Goal: Transaction & Acquisition: Purchase product/service

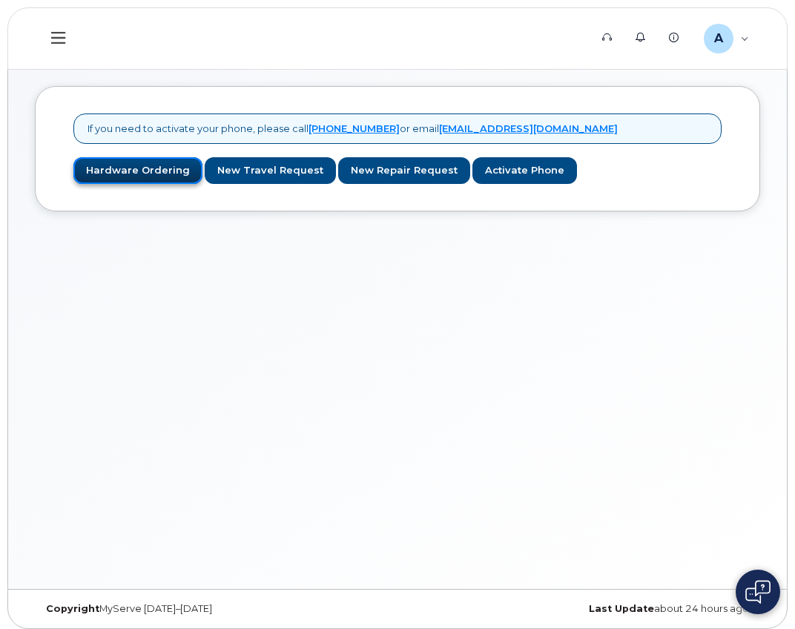
click at [170, 182] on link "Hardware Ordering" at bounding box center [137, 170] width 129 height 27
click at [485, 167] on link "Activate Phone" at bounding box center [525, 170] width 105 height 27
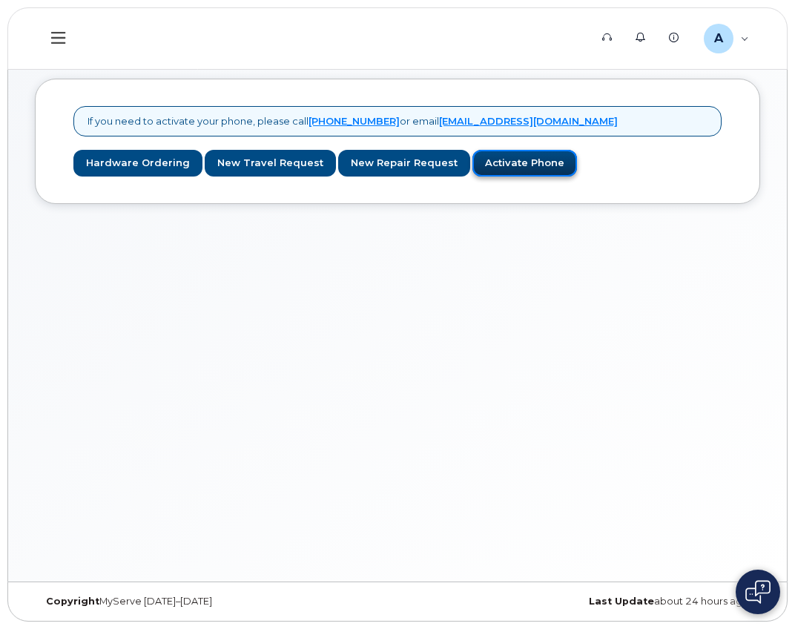
click at [509, 161] on link "Activate Phone" at bounding box center [525, 163] width 105 height 27
click at [486, 162] on link "Activate Phone" at bounding box center [525, 163] width 105 height 27
click at [122, 166] on link "Hardware Ordering" at bounding box center [137, 163] width 129 height 27
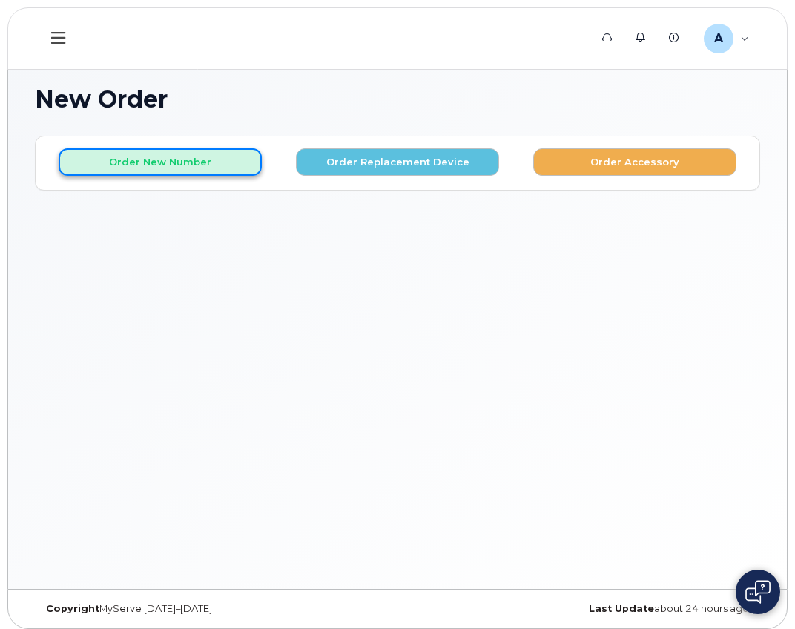
click at [200, 165] on button "Order New Number" at bounding box center [160, 161] width 203 height 27
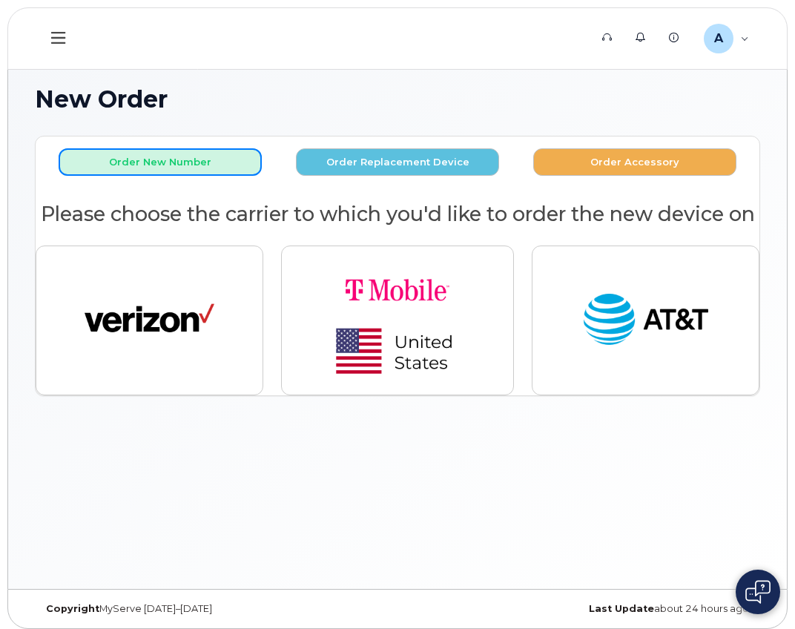
scroll to position [7, 0]
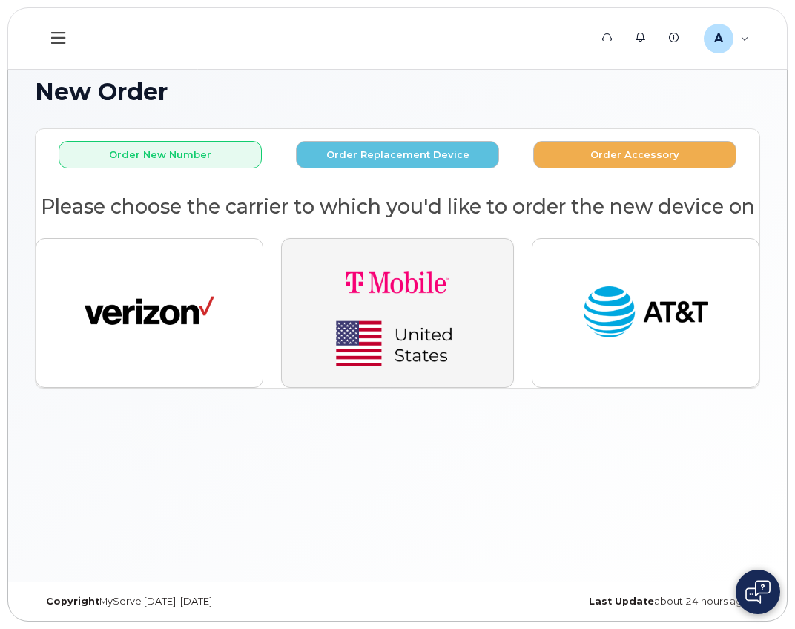
click at [345, 338] on img "button" at bounding box center [398, 313] width 208 height 125
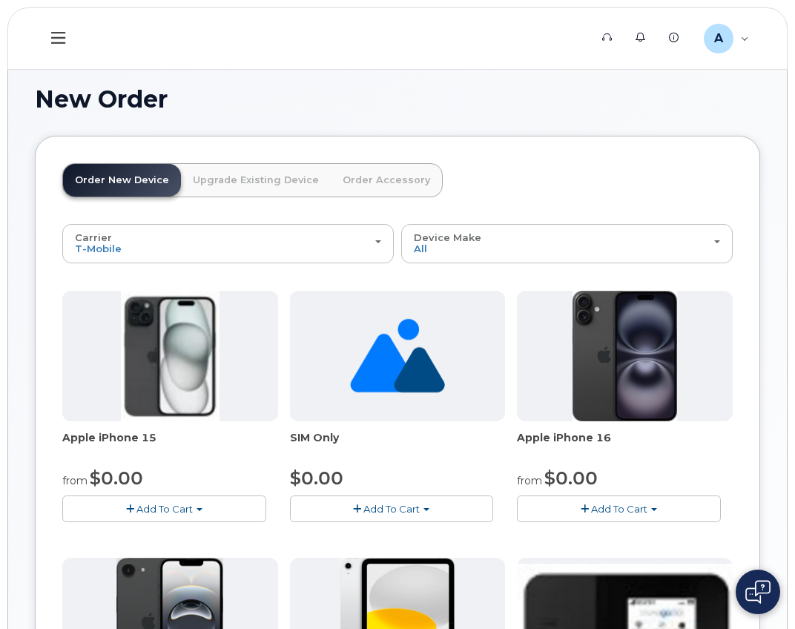
scroll to position [74, 0]
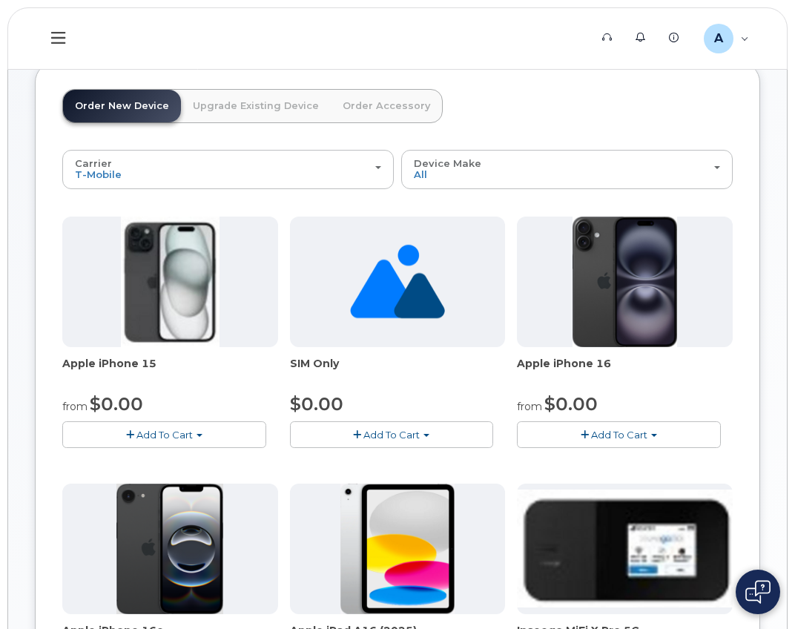
click at [161, 432] on span "Add To Cart" at bounding box center [165, 435] width 56 height 12
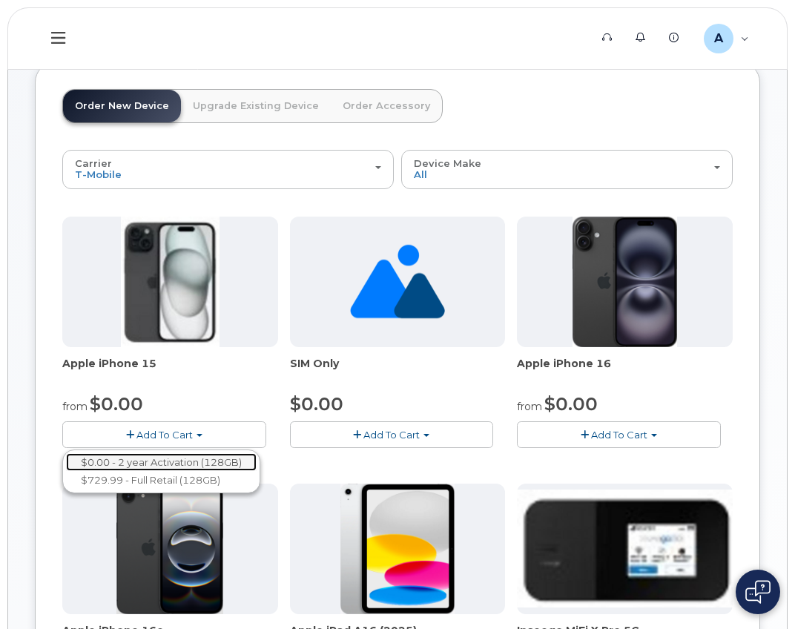
click at [159, 458] on link "$0.00 - 2 year Activation (128GB)" at bounding box center [161, 462] width 191 height 19
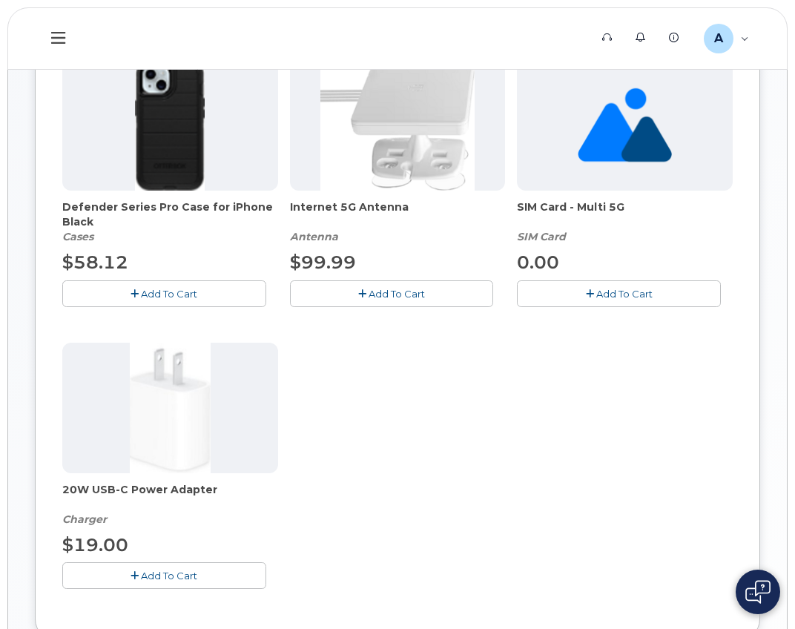
scroll to position [297, 0]
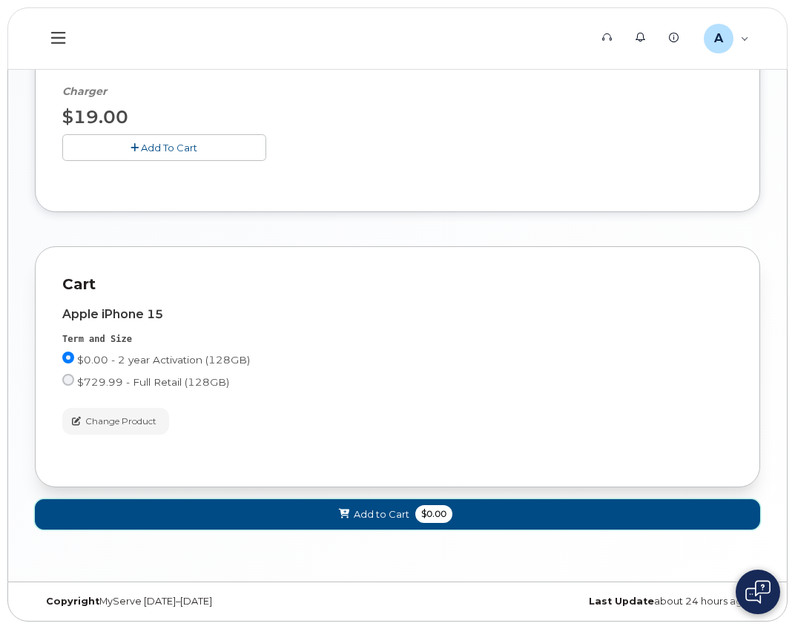
click at [366, 510] on span "Add to Cart" at bounding box center [382, 514] width 56 height 14
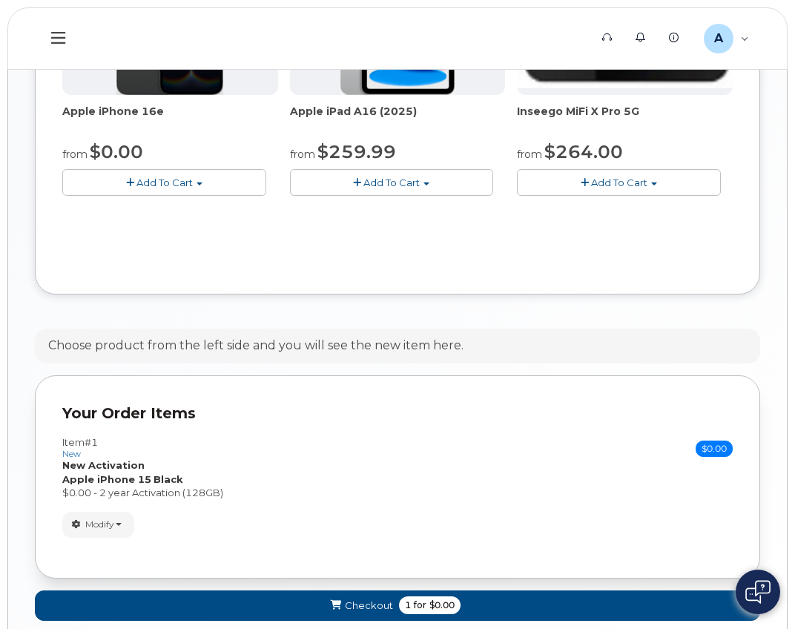
scroll to position [674, 0]
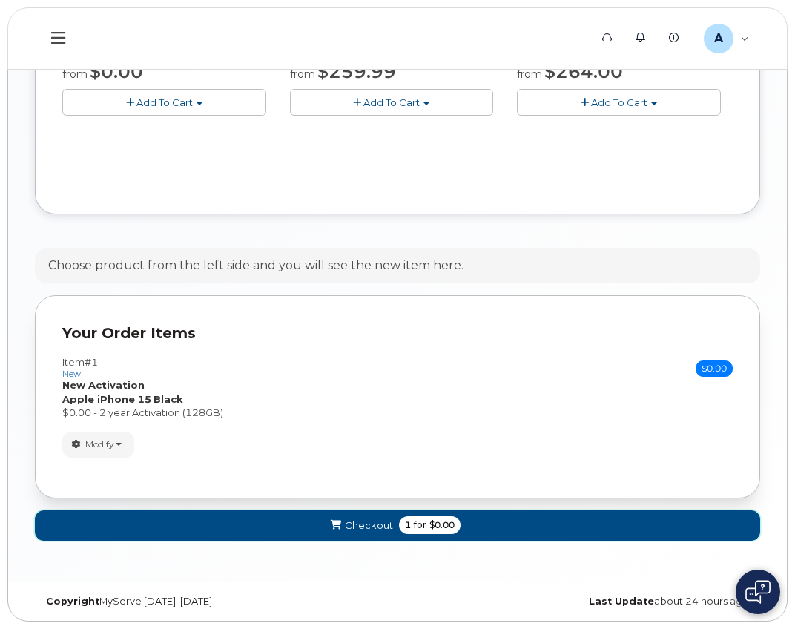
click at [346, 527] on span "Checkout" at bounding box center [369, 526] width 48 height 14
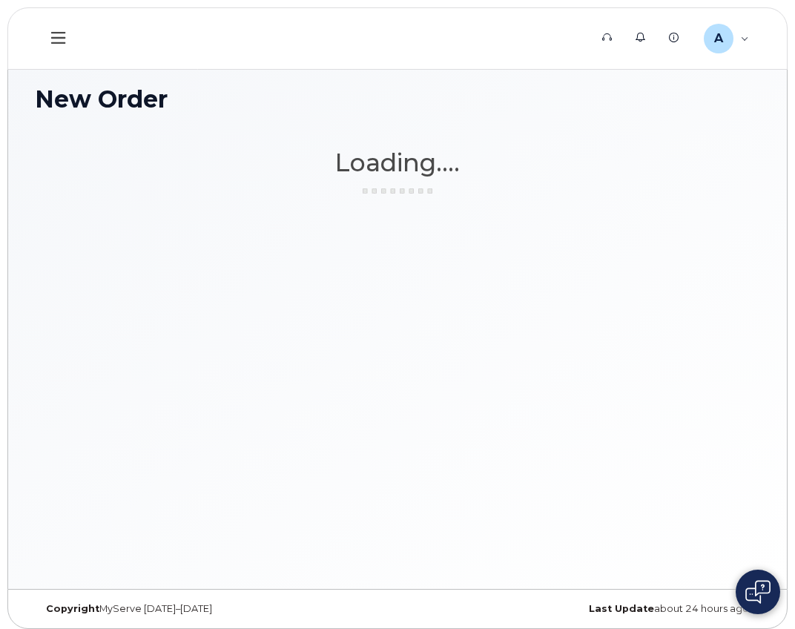
scroll to position [7, 0]
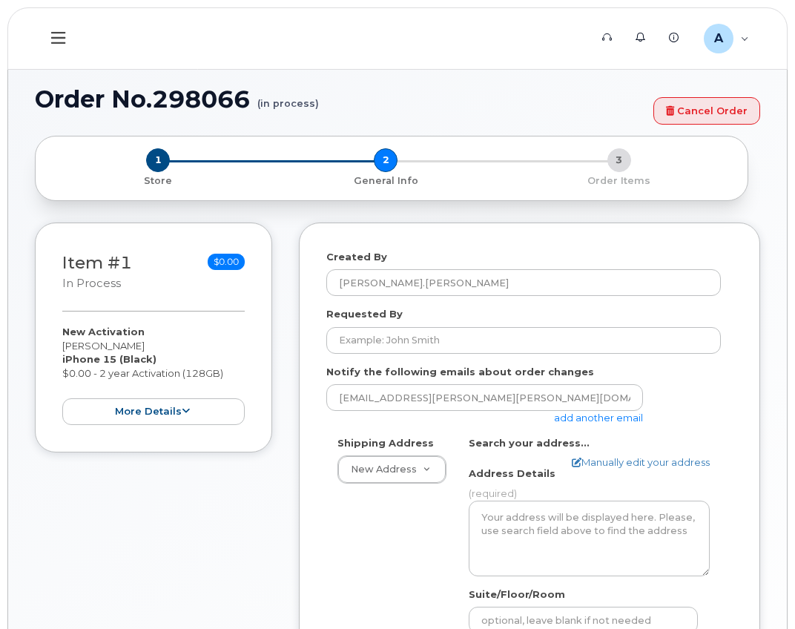
select select
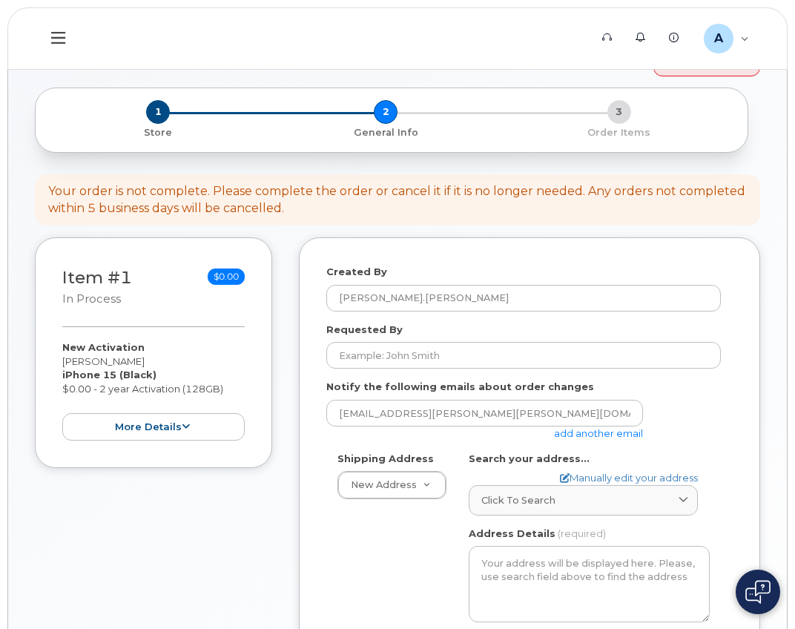
scroll to position [74, 0]
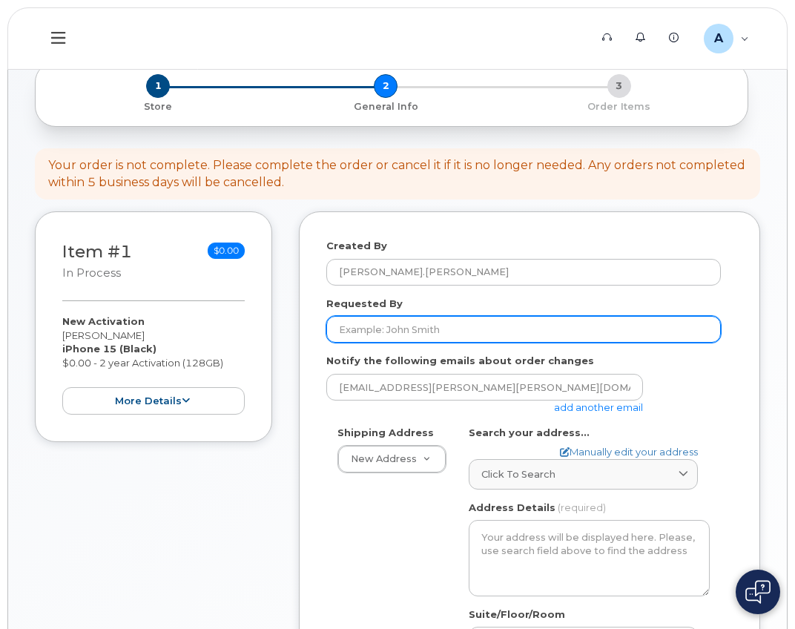
click at [471, 337] on input "Requested By" at bounding box center [523, 329] width 395 height 27
type input "a"
type input "Abdul Fejleh"
drag, startPoint x: 471, startPoint y: 337, endPoint x: 290, endPoint y: 372, distance: 184.5
click at [290, 372] on div "Item #1 in process $0.00 New Activation Abdulkader Fejleh iPhone 15 (Black) $0.…" at bounding box center [398, 539] width 726 height 657
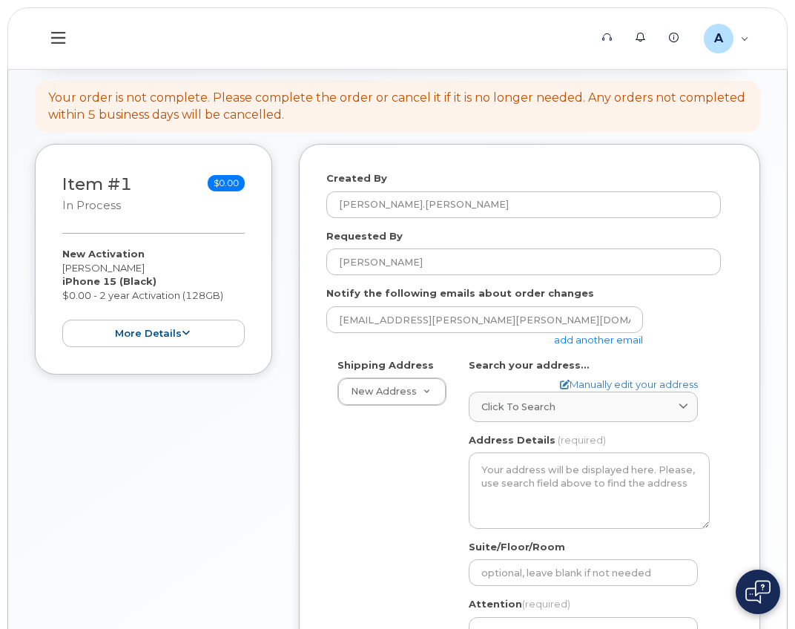
scroll to position [223, 0]
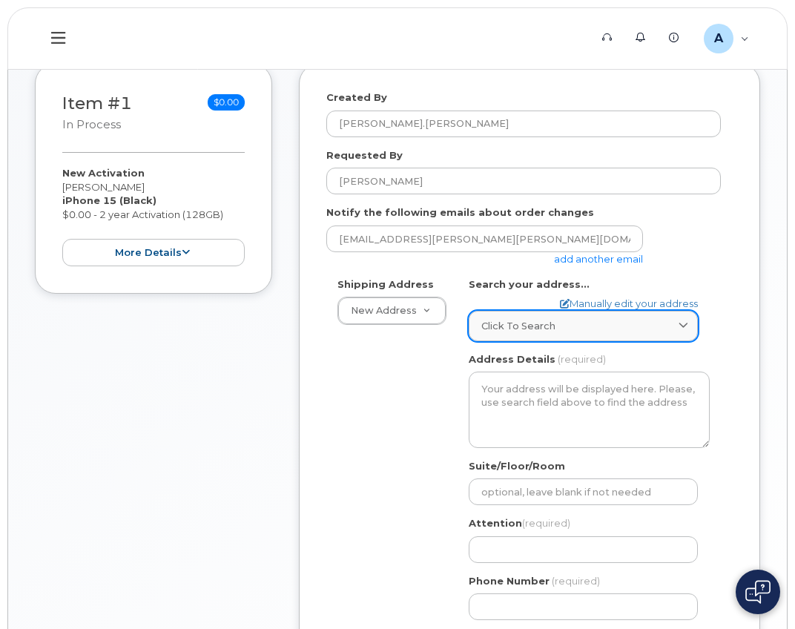
click at [594, 331] on div "Click to search" at bounding box center [583, 326] width 204 height 14
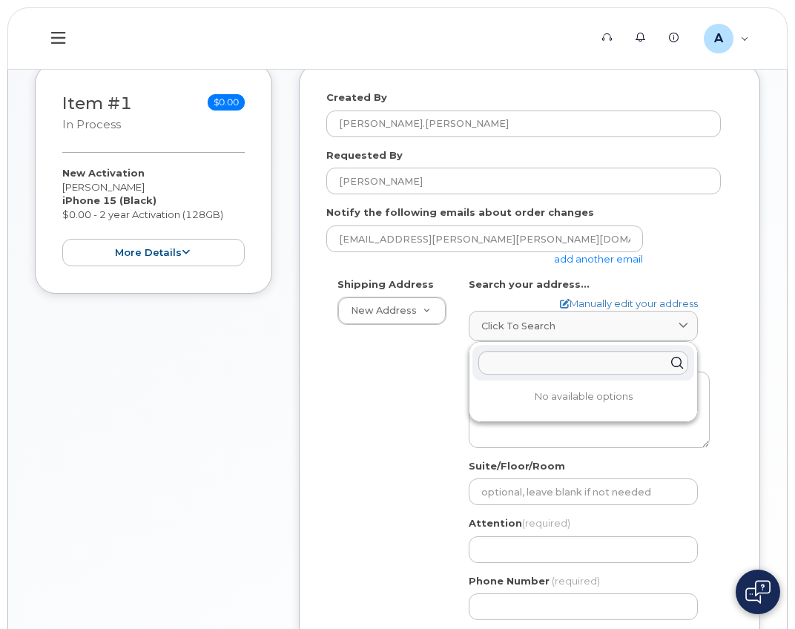
click at [430, 363] on div "Shipping Address New Address New Address AB Search your address... Manually edi…" at bounding box center [523, 454] width 395 height 355
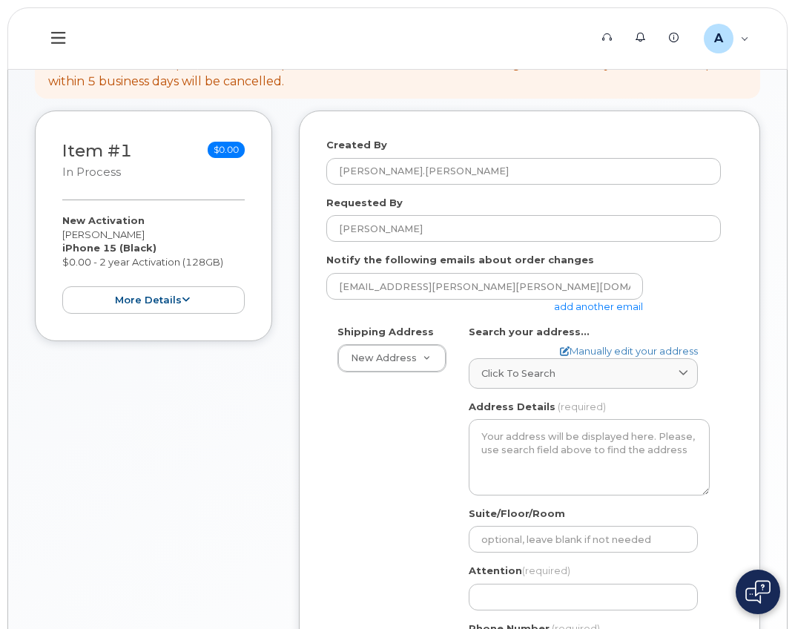
scroll to position [165, 0]
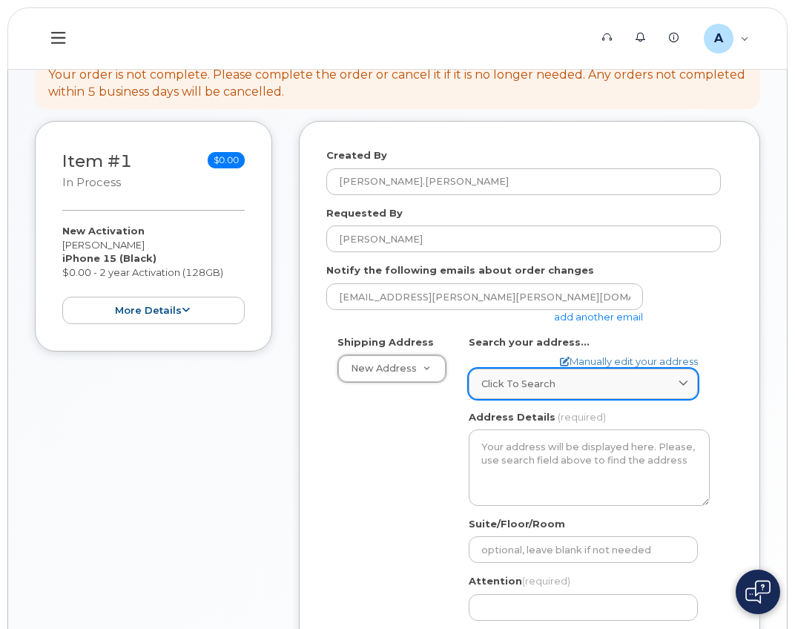
click at [487, 378] on span "Click to search" at bounding box center [518, 384] width 74 height 14
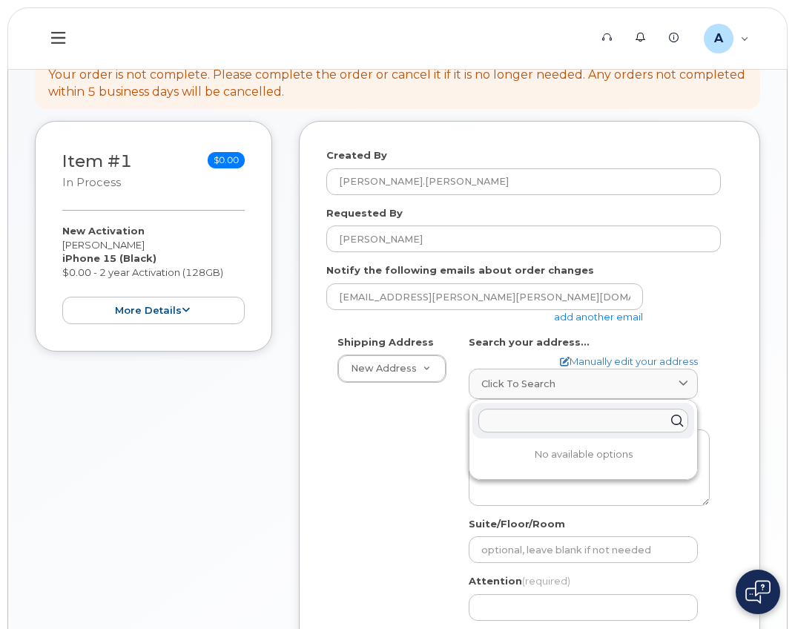
click at [510, 410] on input "text" at bounding box center [583, 421] width 210 height 24
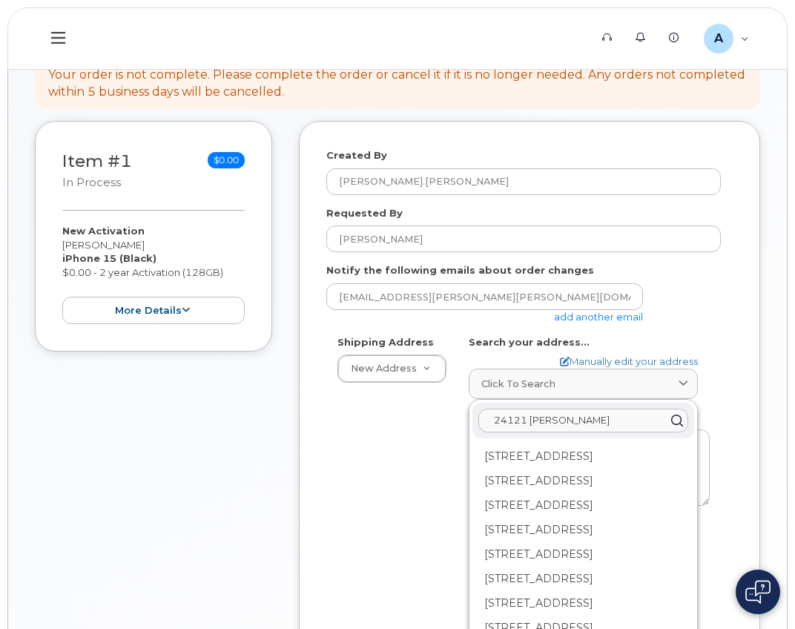
drag, startPoint x: 628, startPoint y: 424, endPoint x: 418, endPoint y: 419, distance: 210.7
click at [418, 419] on div "Shipping Address New Address New Address AB Search your address... Manually edi…" at bounding box center [523, 512] width 395 height 355
type input "24121 hollyoak aliso viejo"
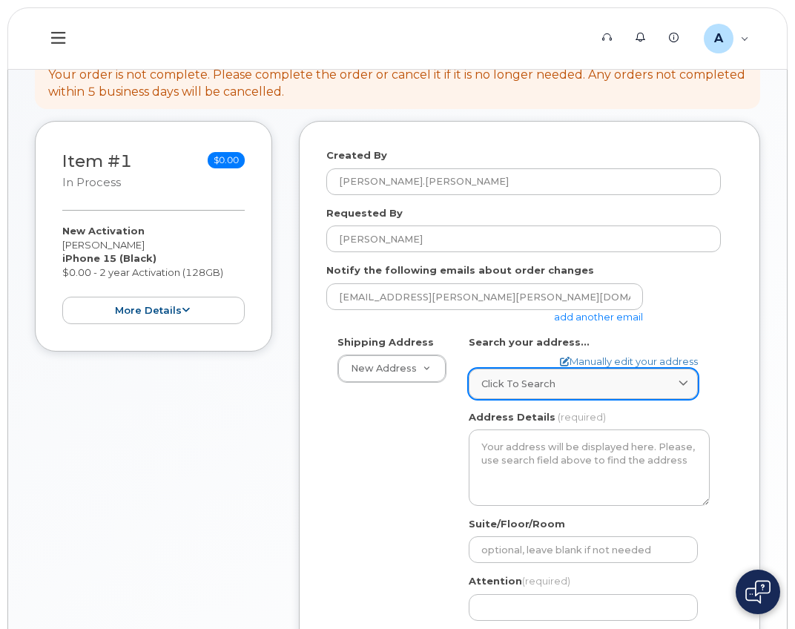
click at [525, 383] on span "Click to search" at bounding box center [518, 384] width 74 height 14
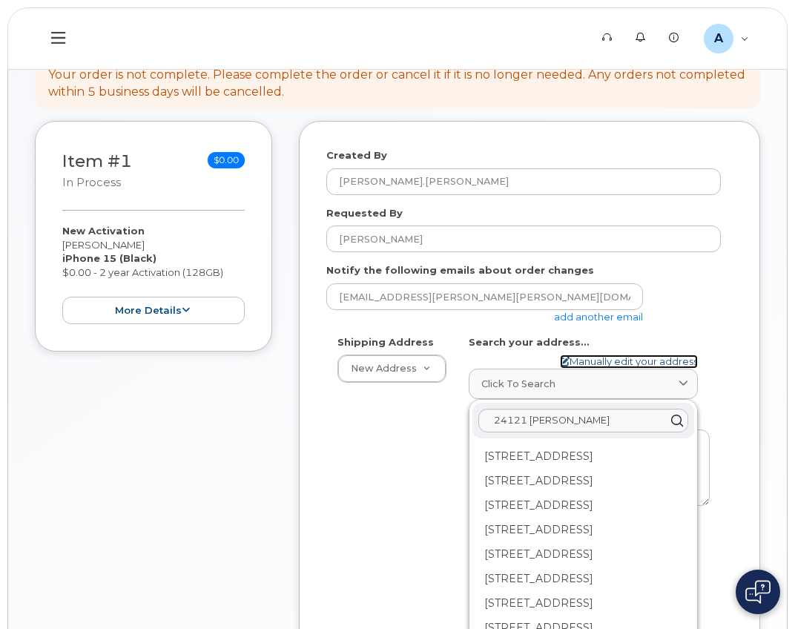
click at [592, 358] on link "Manually edit your address" at bounding box center [629, 362] width 138 height 14
select select
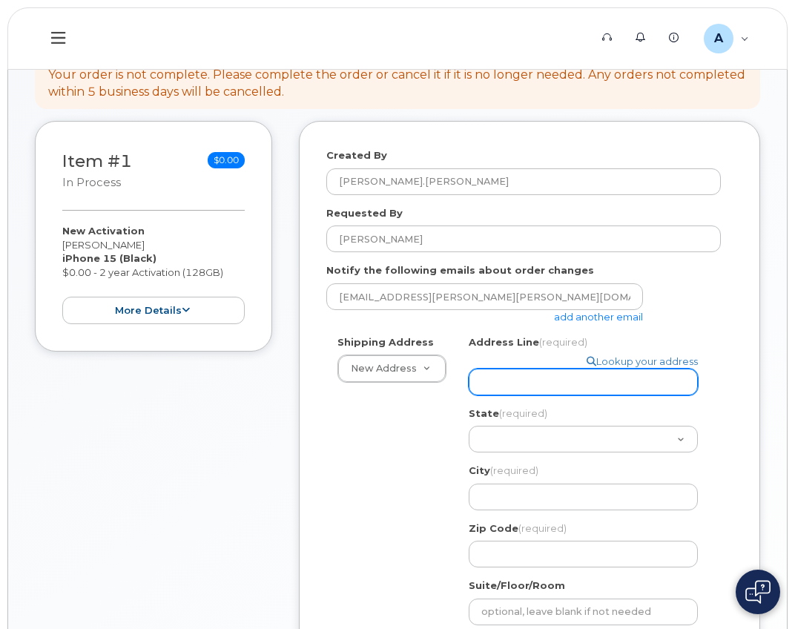
click at [551, 371] on input "Address Line (required)" at bounding box center [583, 382] width 229 height 27
select select
type input "2"
select select
type input "24"
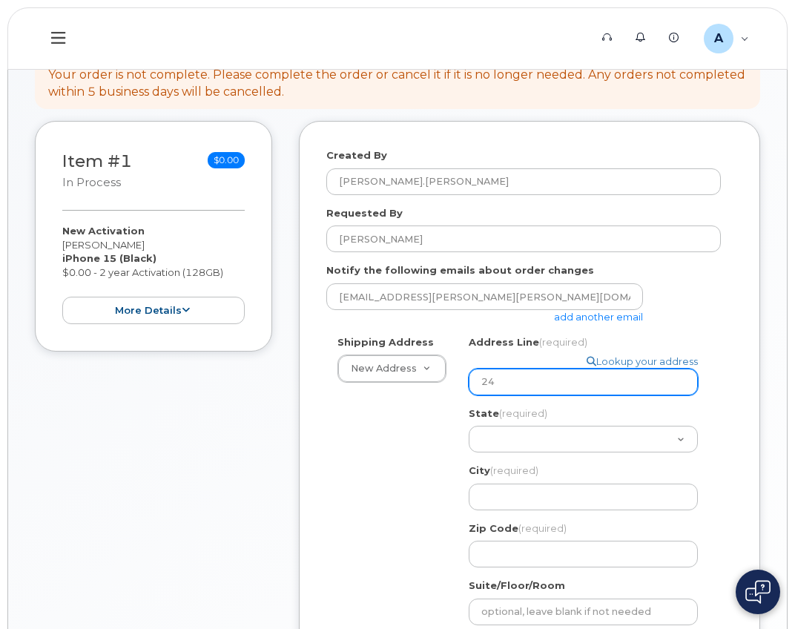
select select
type input "241"
select select
type input "2412"
select select
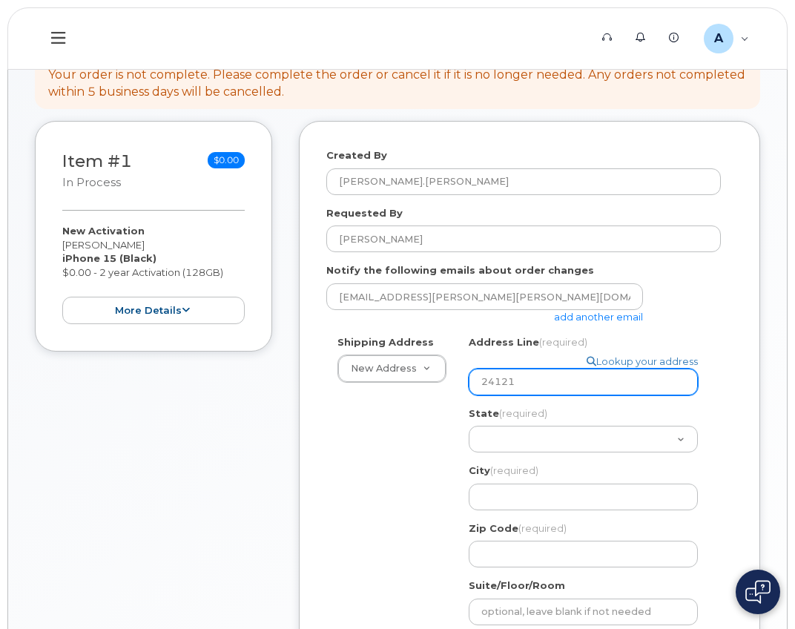
type input "24121"
select select
type input "24121 h"
select select
type input "24121 ho"
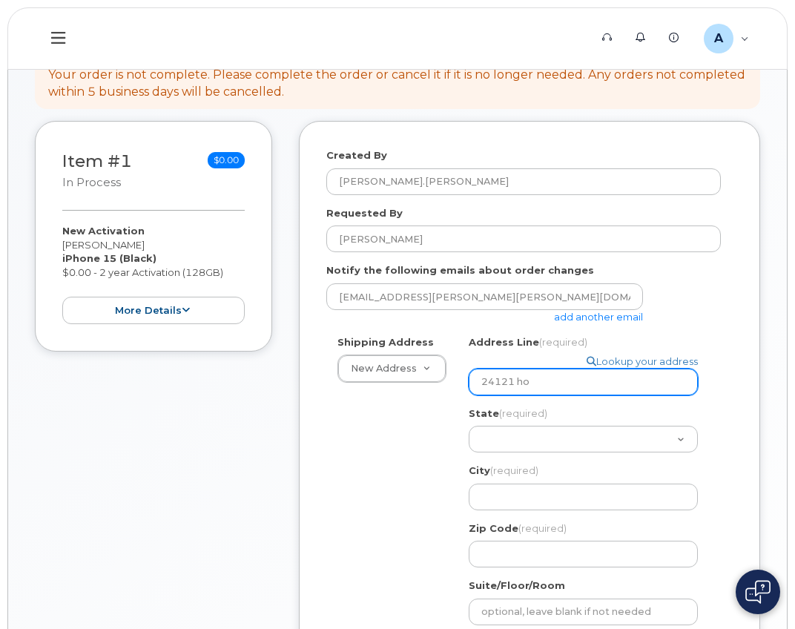
select select
type input "24121 hol"
select select
type input "24121 holl"
select select
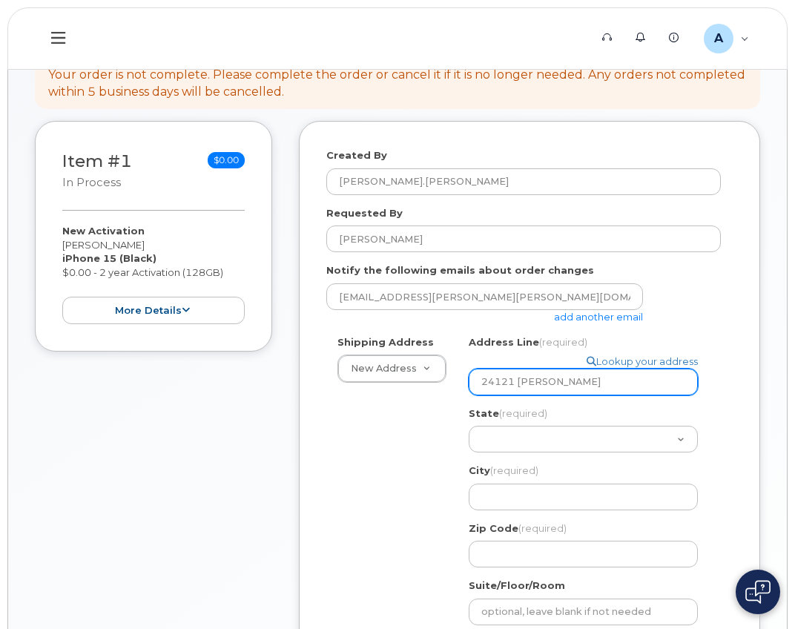
type input "24121 holly"
select select
type input "24121 hollyo"
select select
type input "24121 hollyoa"
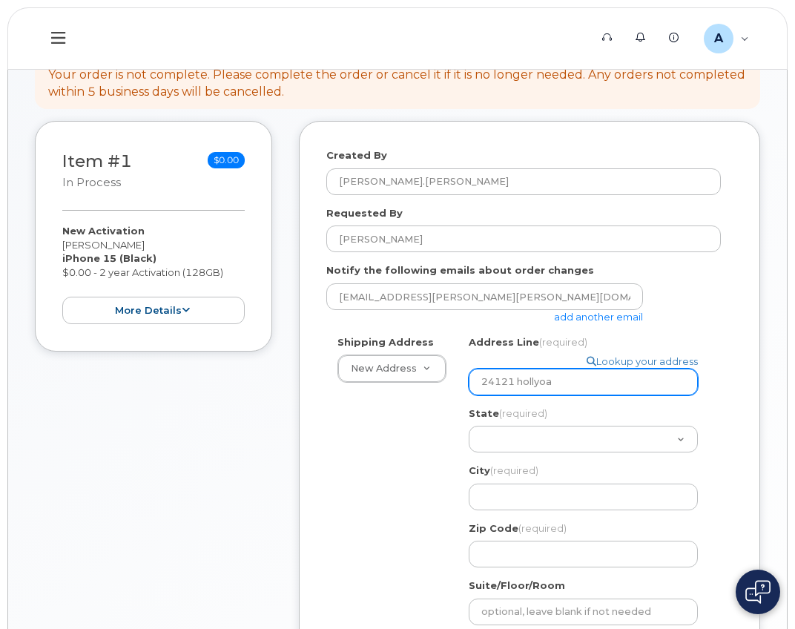
select select
type input "24121 hollyoak"
select select
type input "24121 hollyoak a"
select select
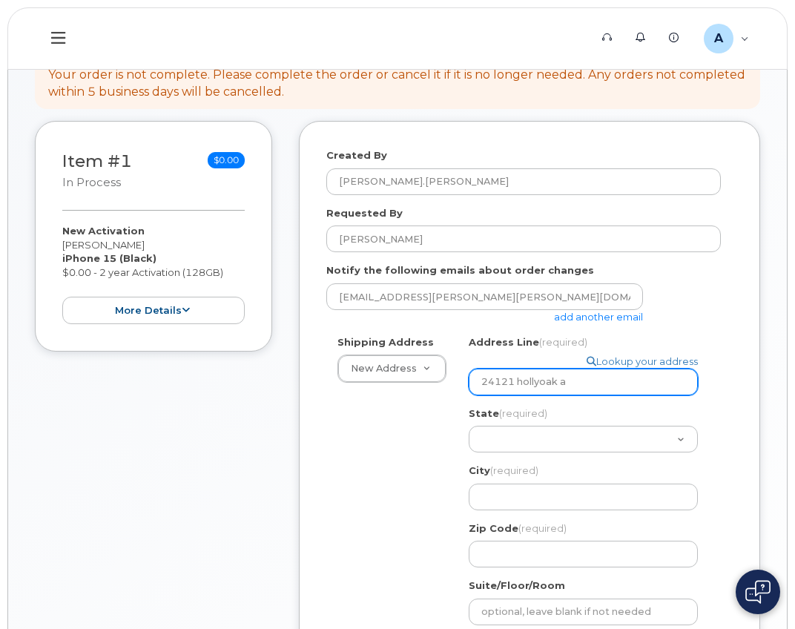
type input "24121 hollyoak ap"
select select
type input "24121 hollyoak apt"
select select
type input "24121 hollyoak apt e"
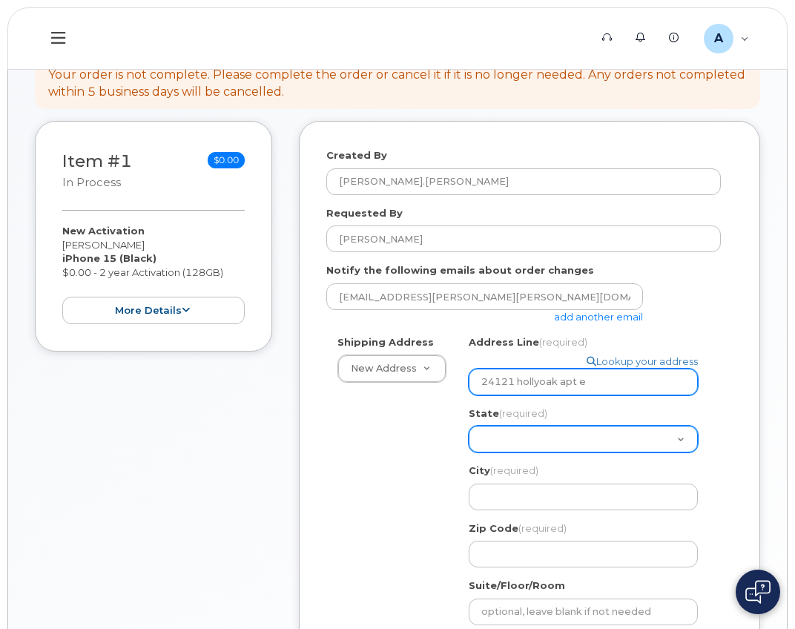
select select "CA"
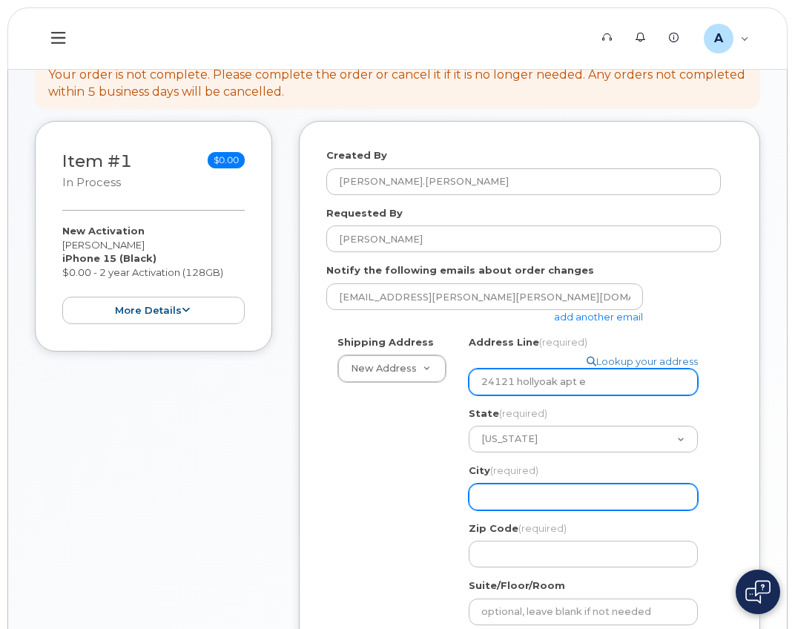
select select
type input "a"
select select
type input "al"
select select
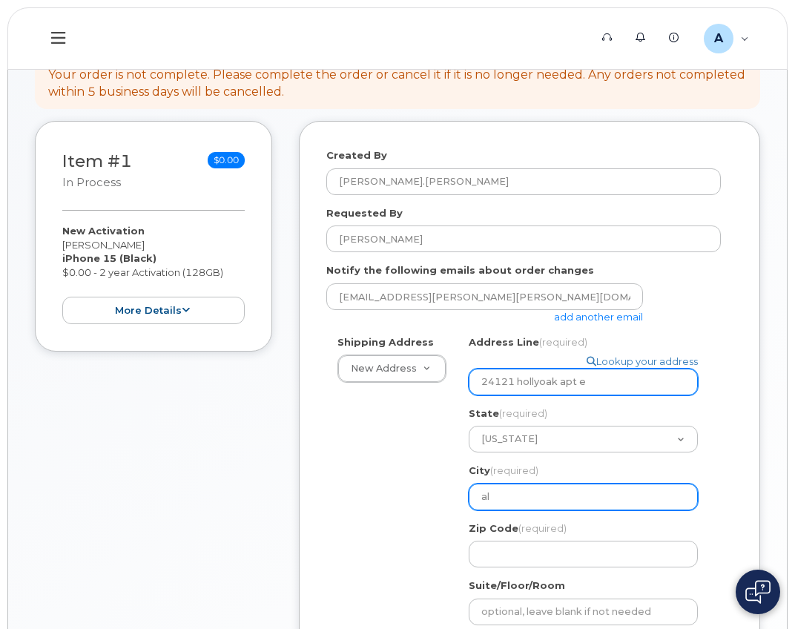
type input "ali"
select select
type input "alis"
select select
type input "aliso"
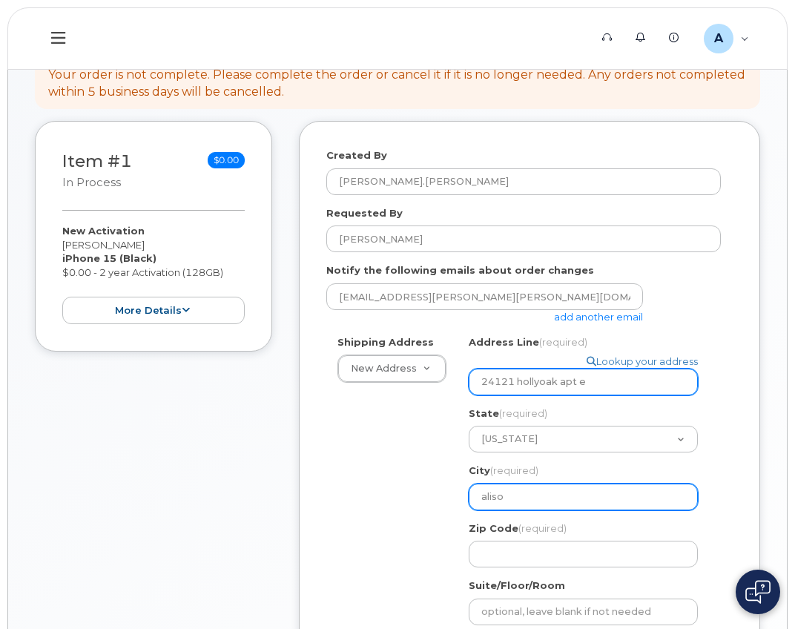
select select
type input "aliso v"
select select
type input "aliso vi"
select select
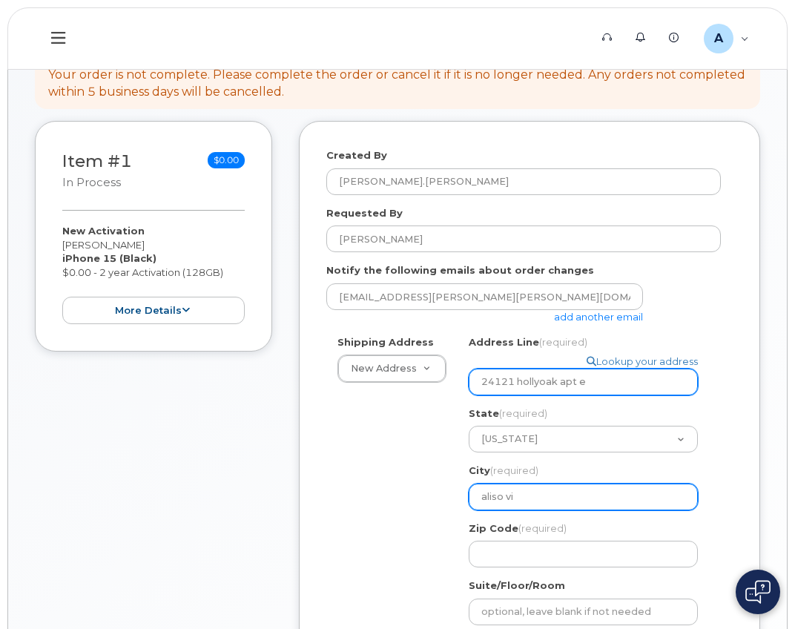
type input "aliso vie"
select select
type input "aliso viej"
select select
type input "aliso viejo"
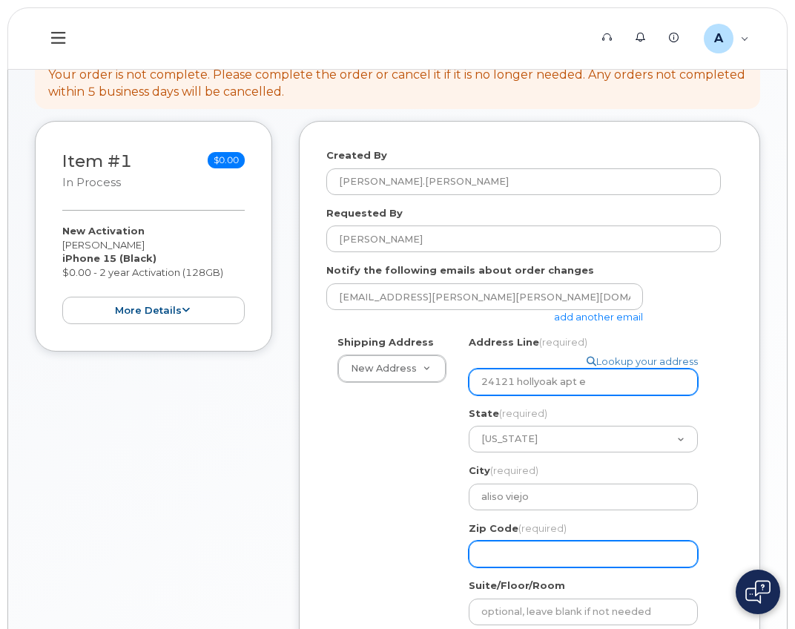
select select
type input "9"
select select
type input "92"
select select
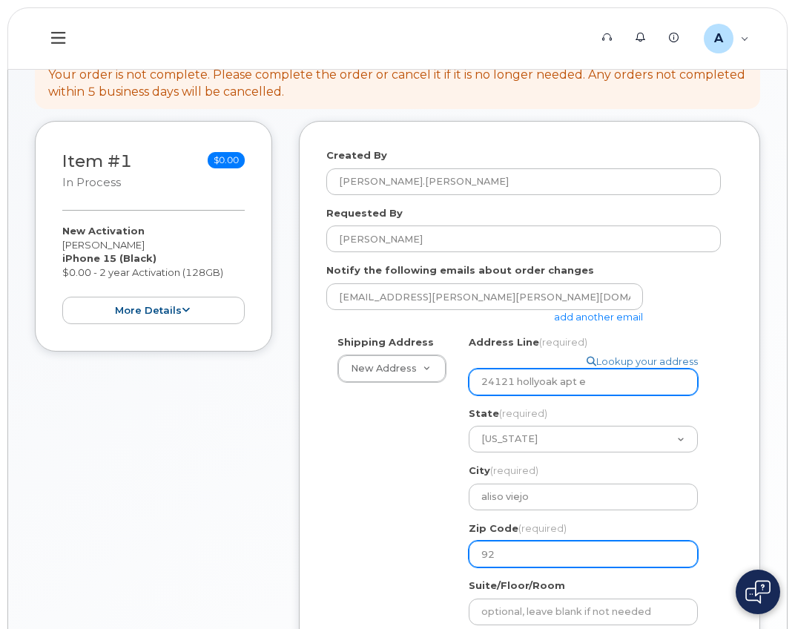
type input "926"
select select
type input "9265"
select select
type input "92656"
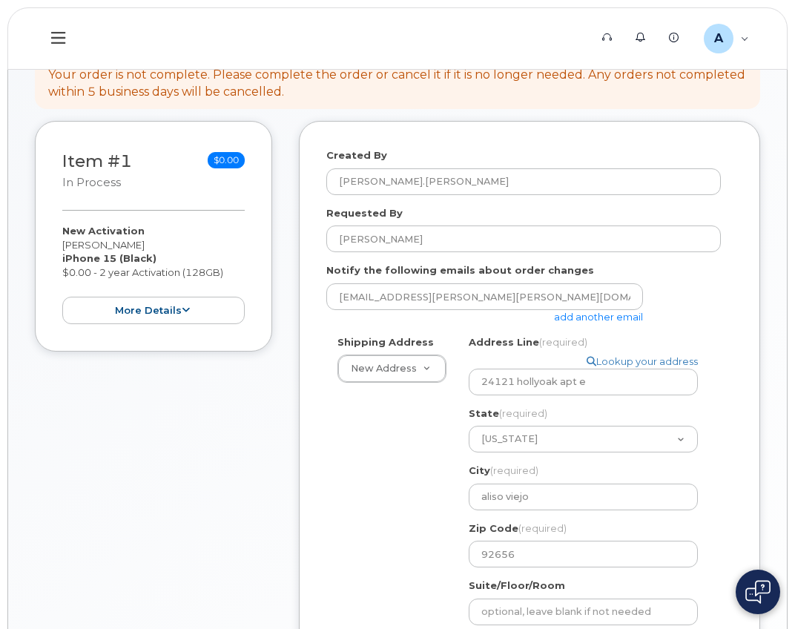
click at [387, 536] on div "Shipping Address New Address New Address CA aliso viejo Search your address... …" at bounding box center [523, 543] width 395 height 417
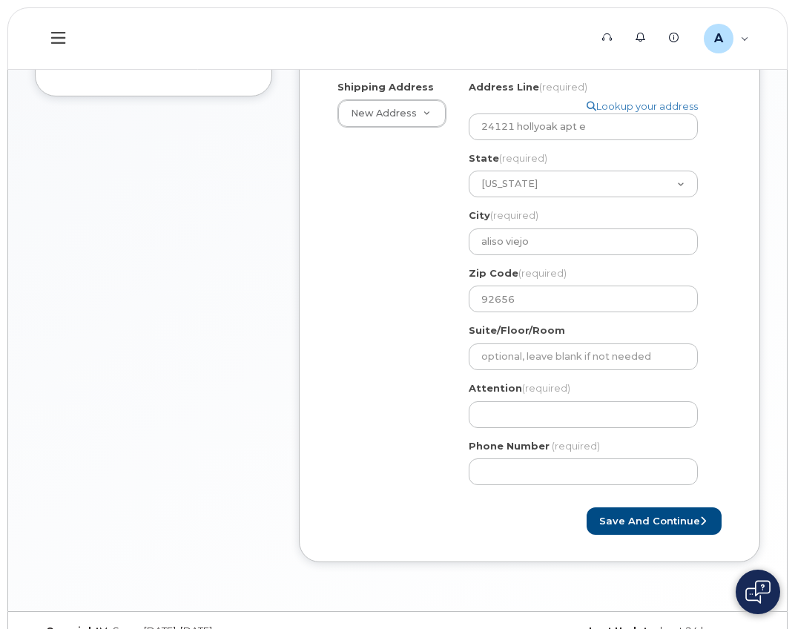
scroll to position [435, 0]
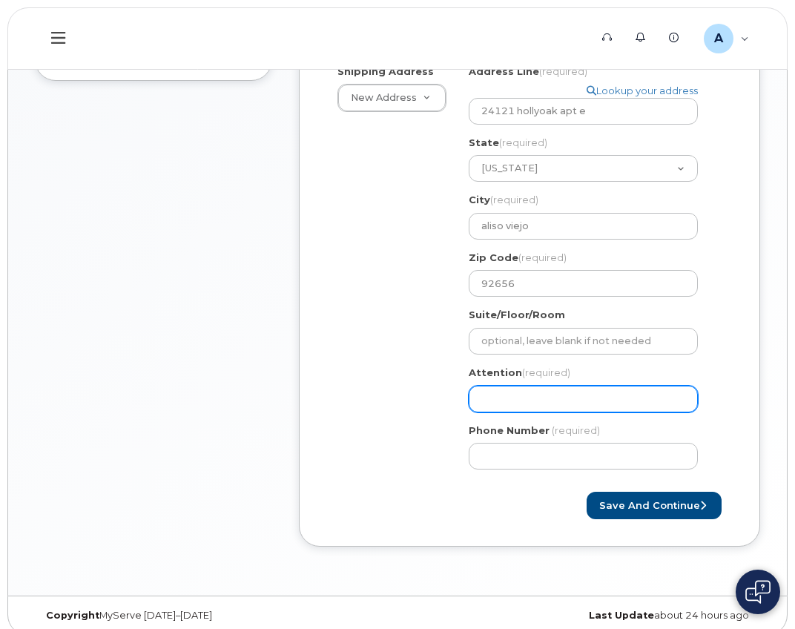
click at [491, 387] on input "Attention (required)" at bounding box center [583, 399] width 229 height 27
select select
type input "A"
select select
type input "Ab"
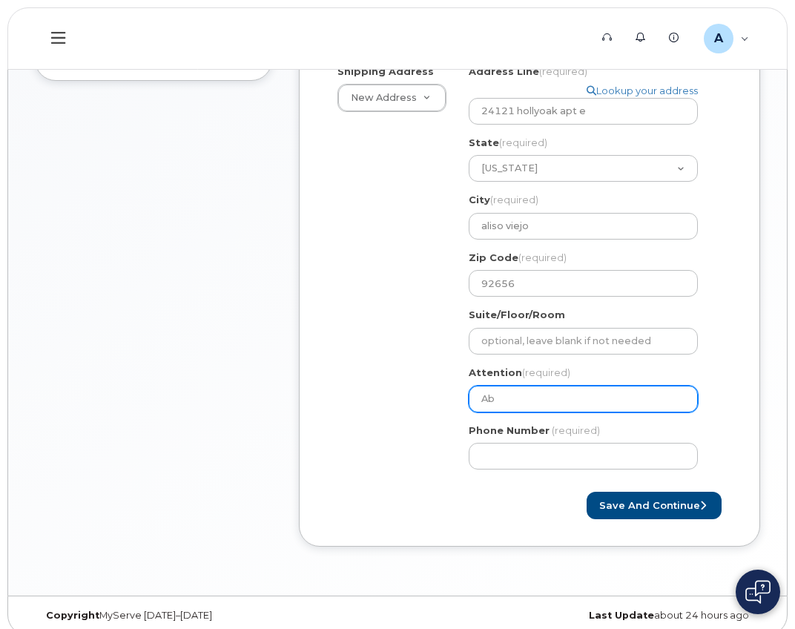
select select
type input "Abd"
select select
type input "Abdu"
select select
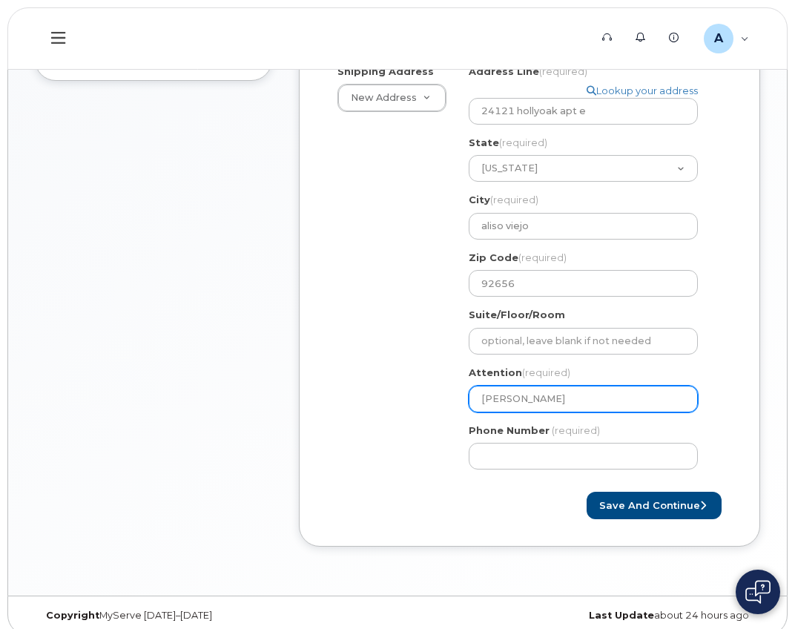
type input "Abdul"
select select
type input "Abdul F"
select select
type input "Abdul Fe"
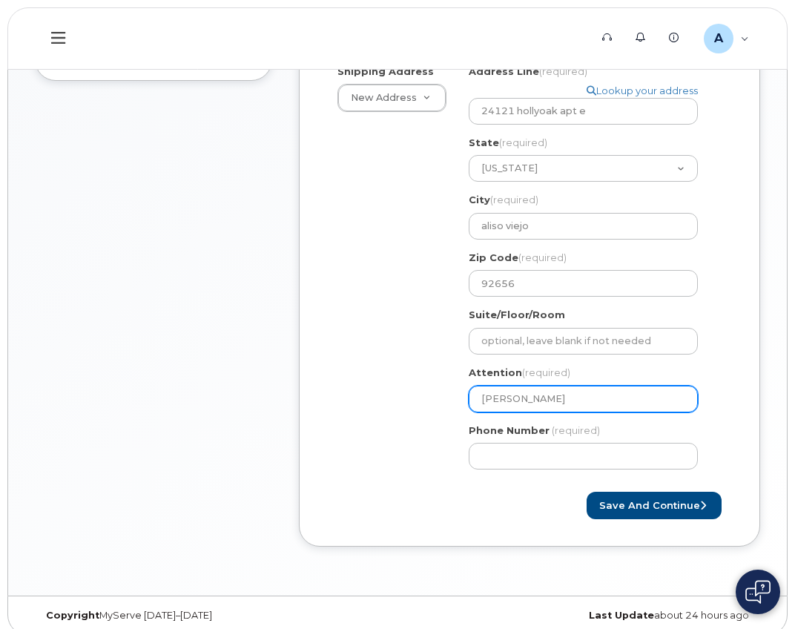
select select
type input "Abdul Fej"
select select
type input "Abdul Fejl"
select select
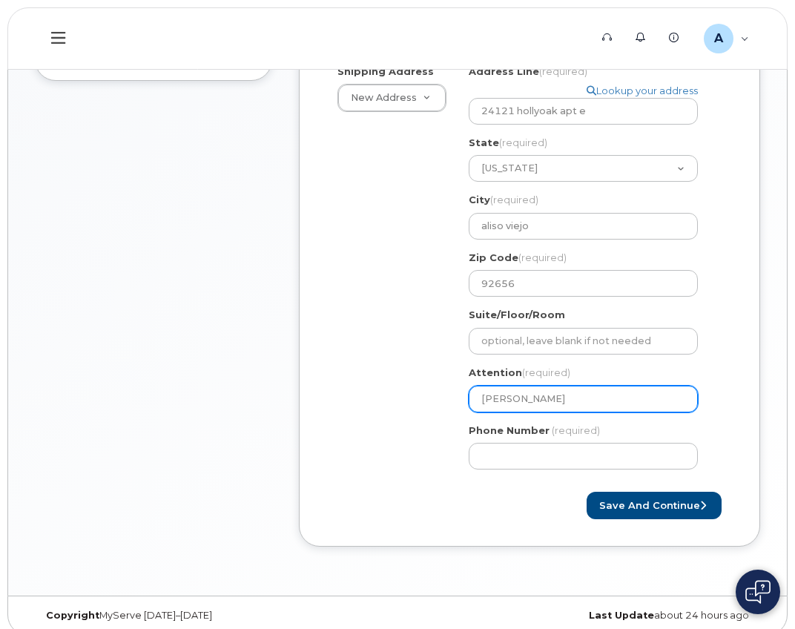
type input "Abdul Fejle"
select select
type input "[PERSON_NAME]"
type input "909374887"
select select
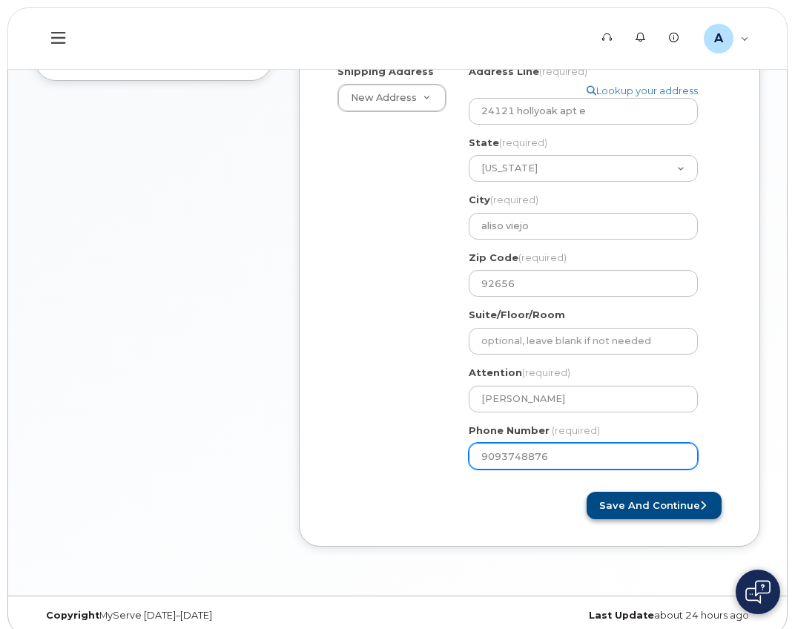
type input "9093748876"
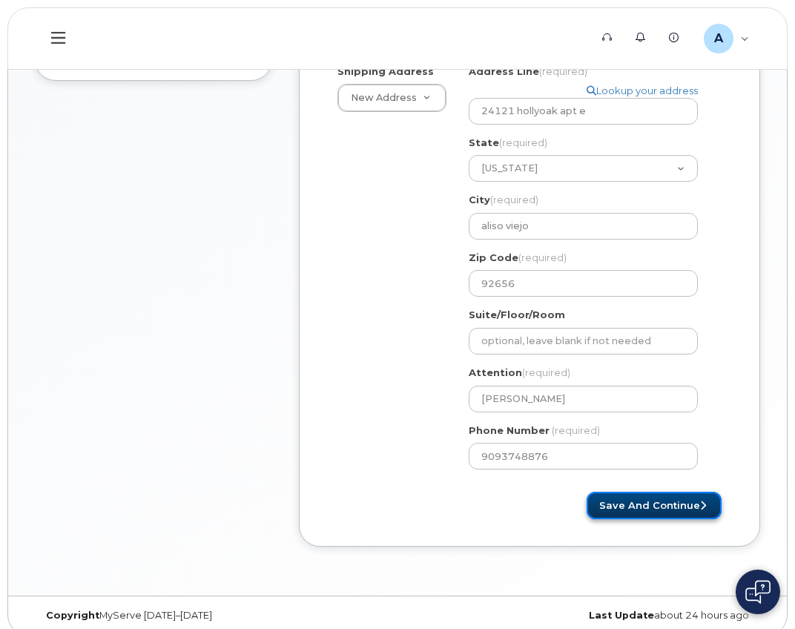
click at [691, 492] on button "Save and Continue" at bounding box center [654, 505] width 135 height 27
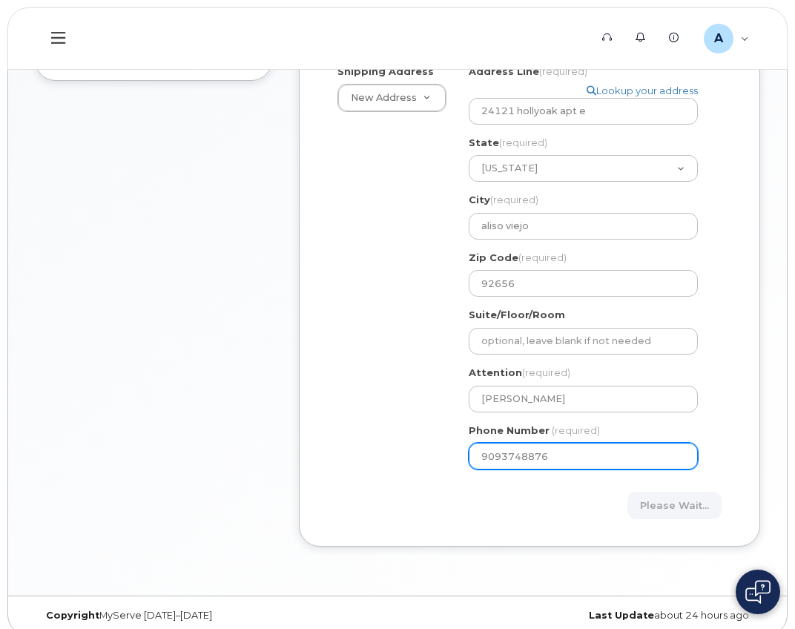
click at [336, 395] on div "Shipping Address New Address New Address CA aliso viejo Search your address... …" at bounding box center [523, 273] width 395 height 417
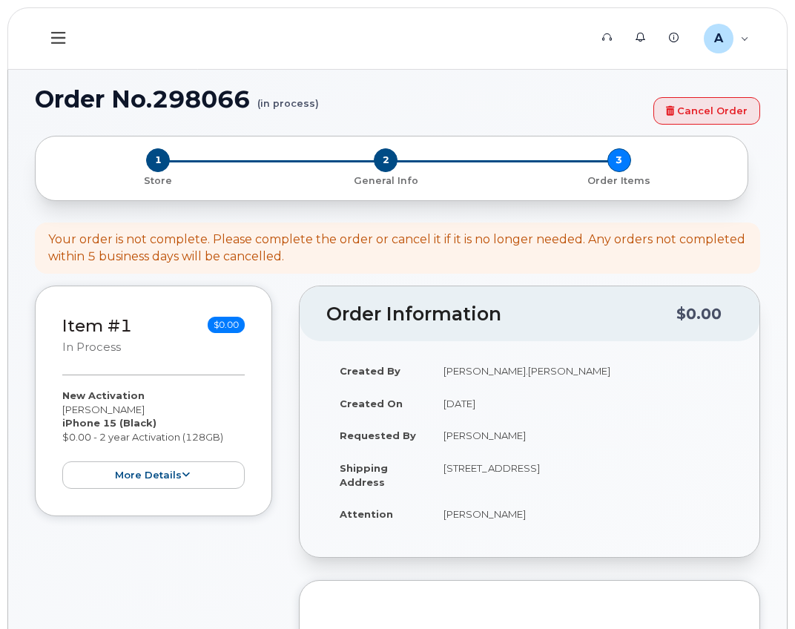
select select
type input "10704 ([GEOGRAPHIC_DATA], [GEOGRAPHIC_DATA])"
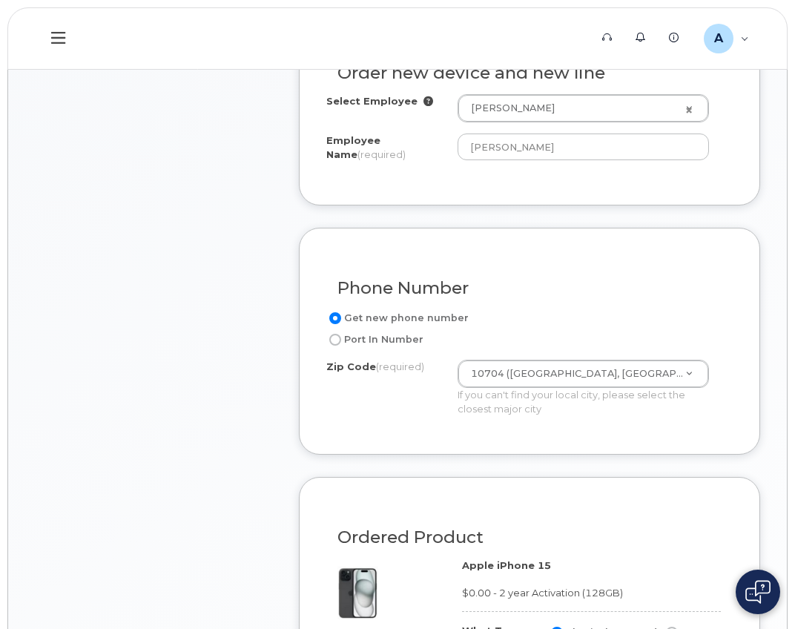
scroll to position [593, 0]
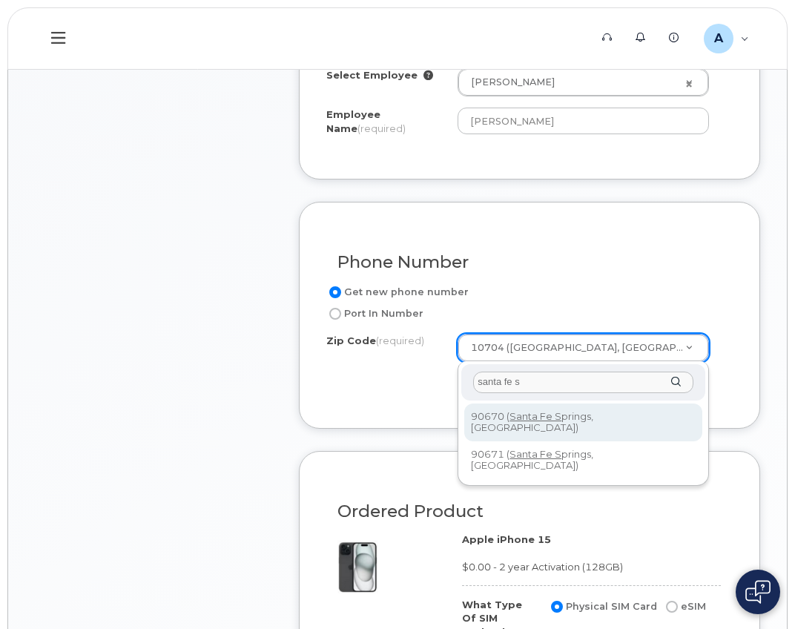
type input "santa fe s"
type input "90670 ([GEOGRAPHIC_DATA], [GEOGRAPHIC_DATA])"
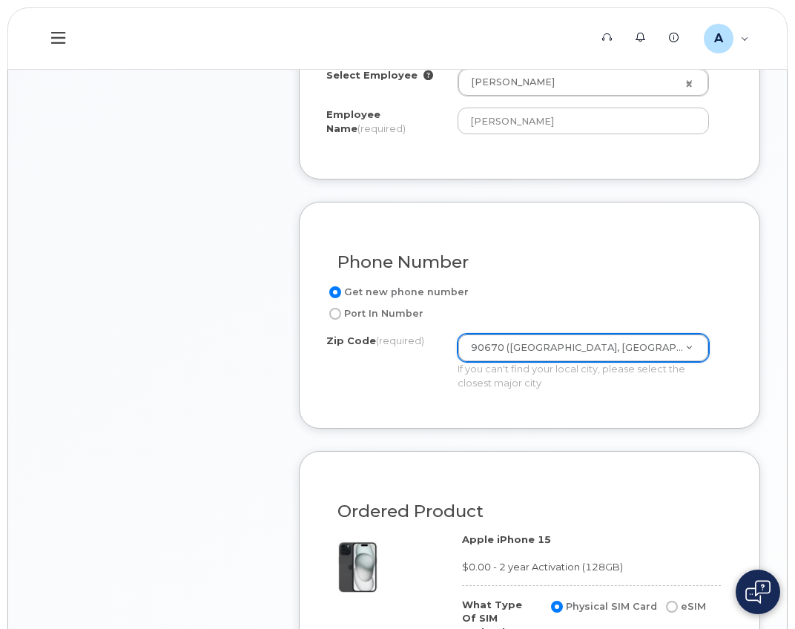
click at [585, 418] on div "Phone Number Get new phone number Port In Number Zip Code (required) 90670 ([GE…" at bounding box center [529, 315] width 461 height 226
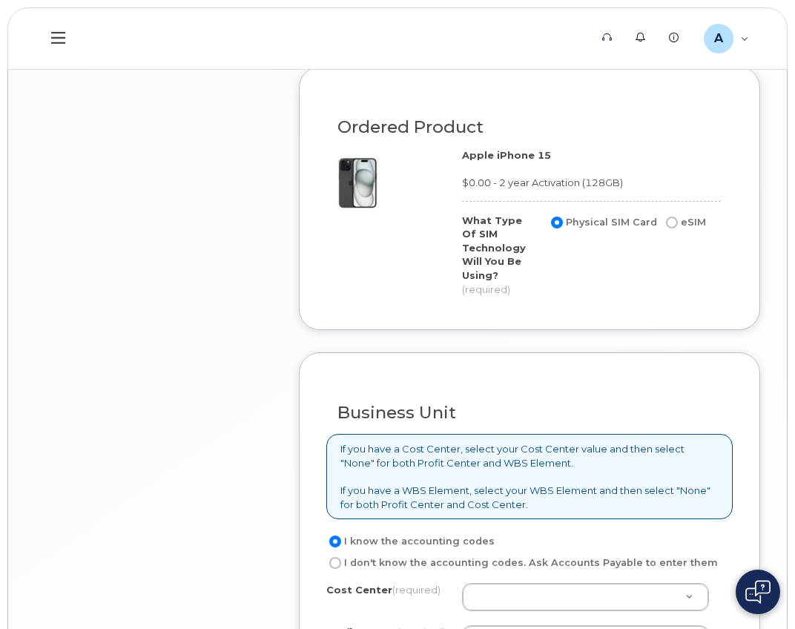
scroll to position [816, 0]
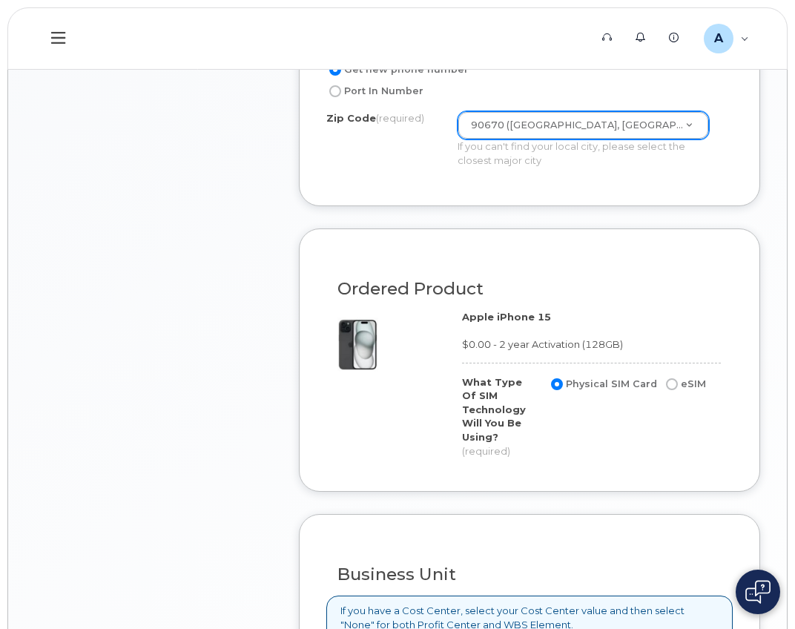
click at [670, 382] on input "eSIM" at bounding box center [672, 384] width 12 height 12
radio input "true"
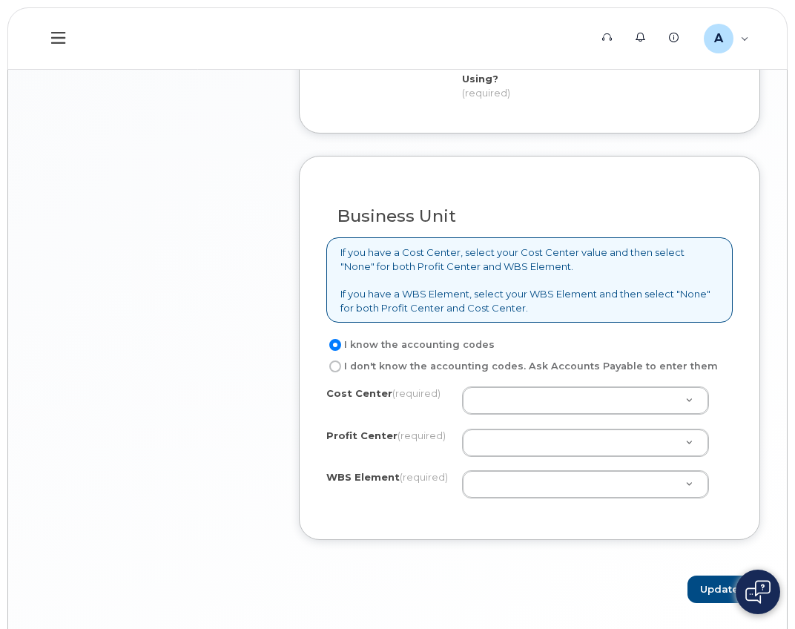
scroll to position [1187, 0]
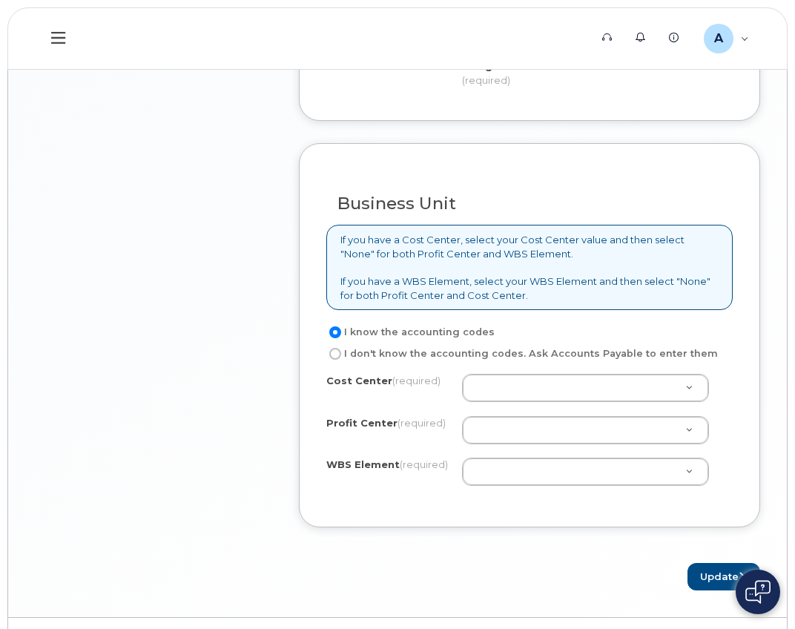
click at [341, 353] on input "I don't know the accounting codes. Ask Accounts Payable to enter them" at bounding box center [335, 354] width 12 height 12
radio input "true"
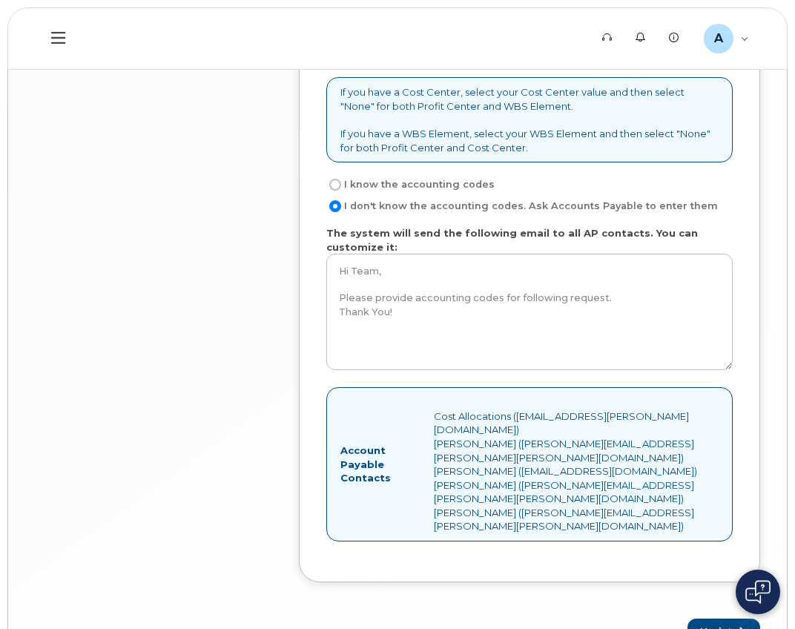
scroll to position [1335, 0]
click at [343, 188] on label "I know the accounting codes" at bounding box center [410, 184] width 168 height 18
click at [341, 188] on input "I know the accounting codes" at bounding box center [335, 184] width 12 height 12
radio input "true"
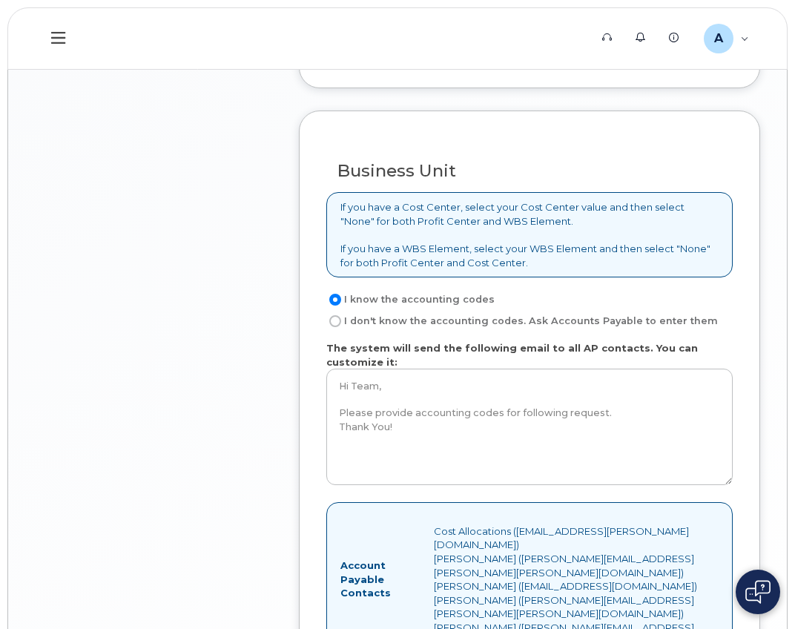
select select
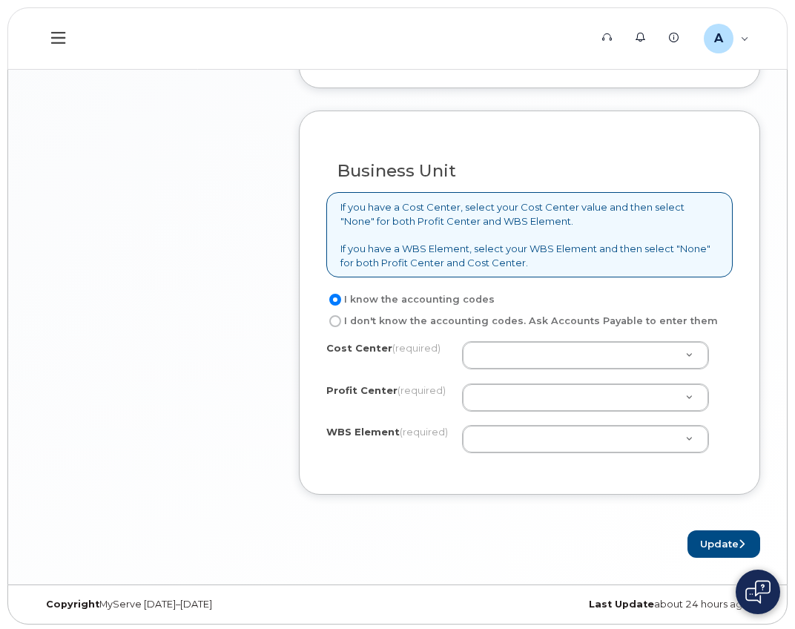
click at [445, 314] on label "I don't know the accounting codes. Ask Accounts Payable to enter them" at bounding box center [522, 321] width 392 height 18
click at [341, 315] on input "I don't know the accounting codes. Ask Accounts Payable to enter them" at bounding box center [335, 321] width 12 height 12
radio input "true"
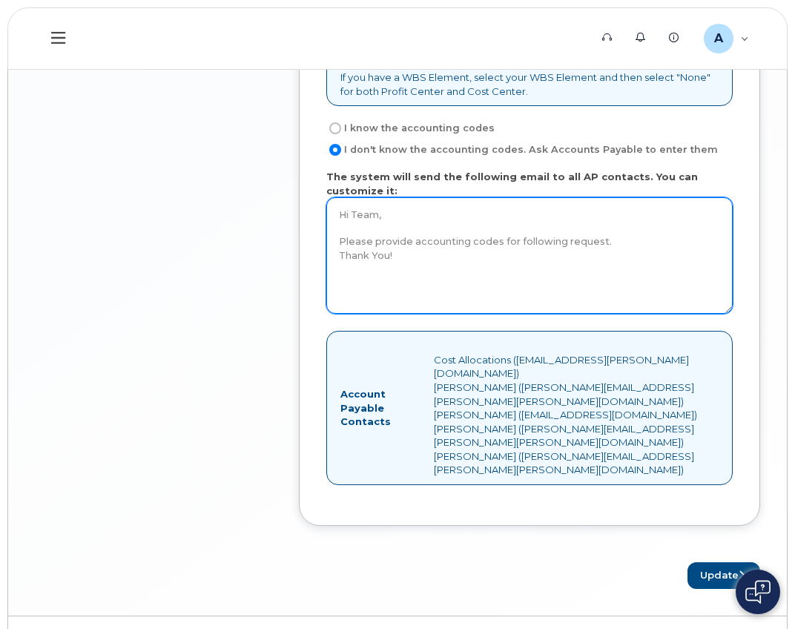
scroll to position [1398, 0]
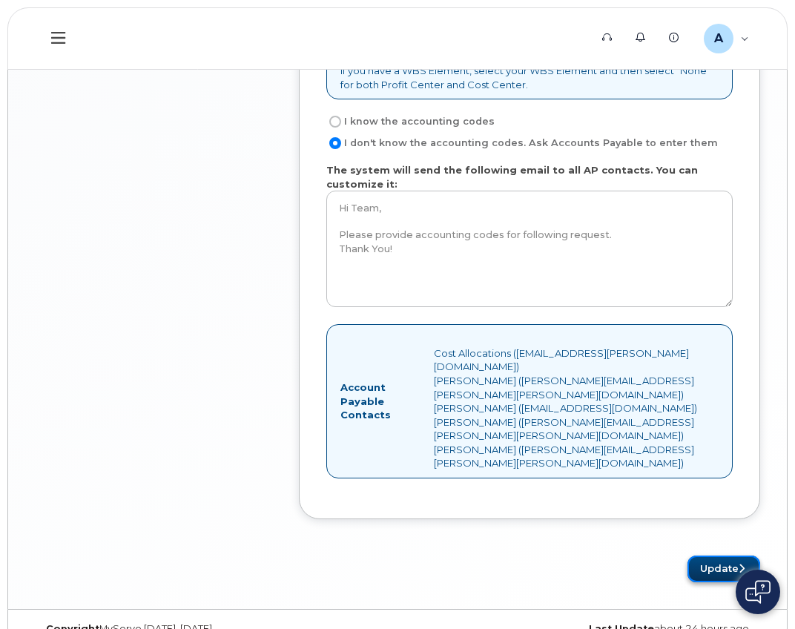
click at [720, 556] on button "Update" at bounding box center [724, 569] width 73 height 27
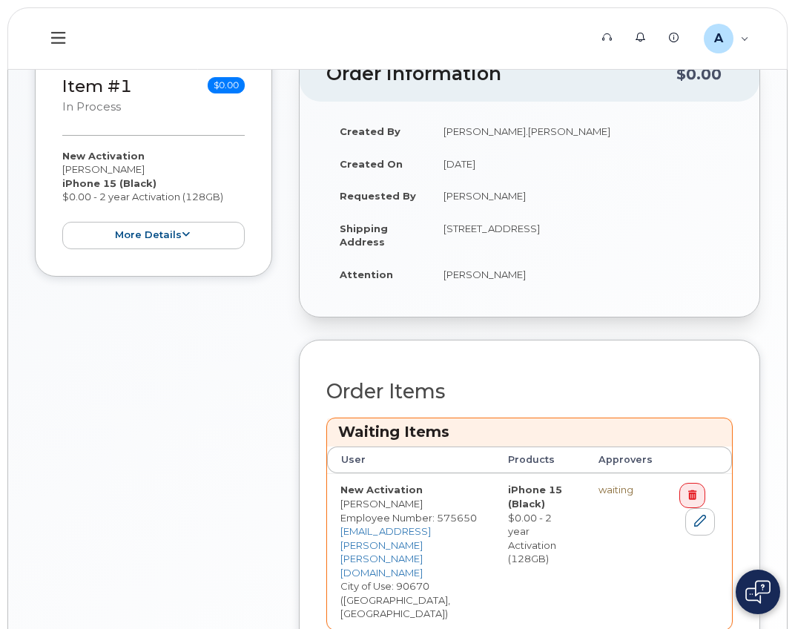
scroll to position [427, 0]
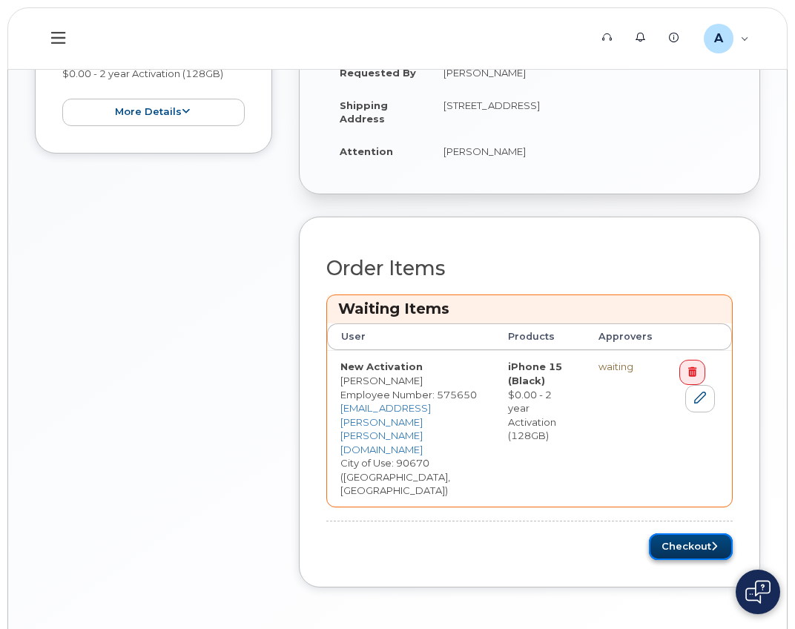
click at [674, 533] on button "Checkout" at bounding box center [691, 546] width 84 height 27
